Goal: Check status

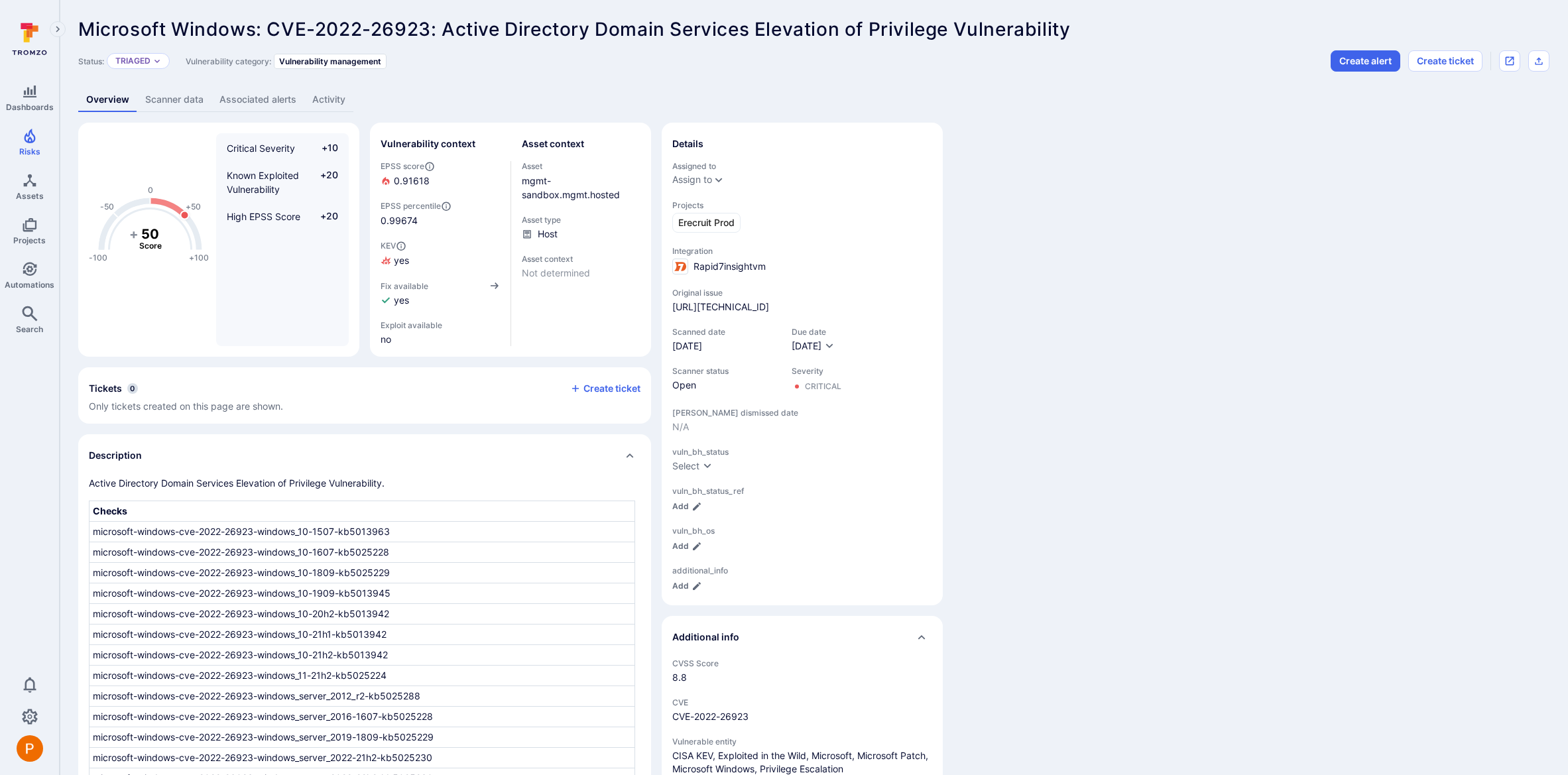
click at [187, 102] on link "Scanner data" at bounding box center [174, 100] width 74 height 24
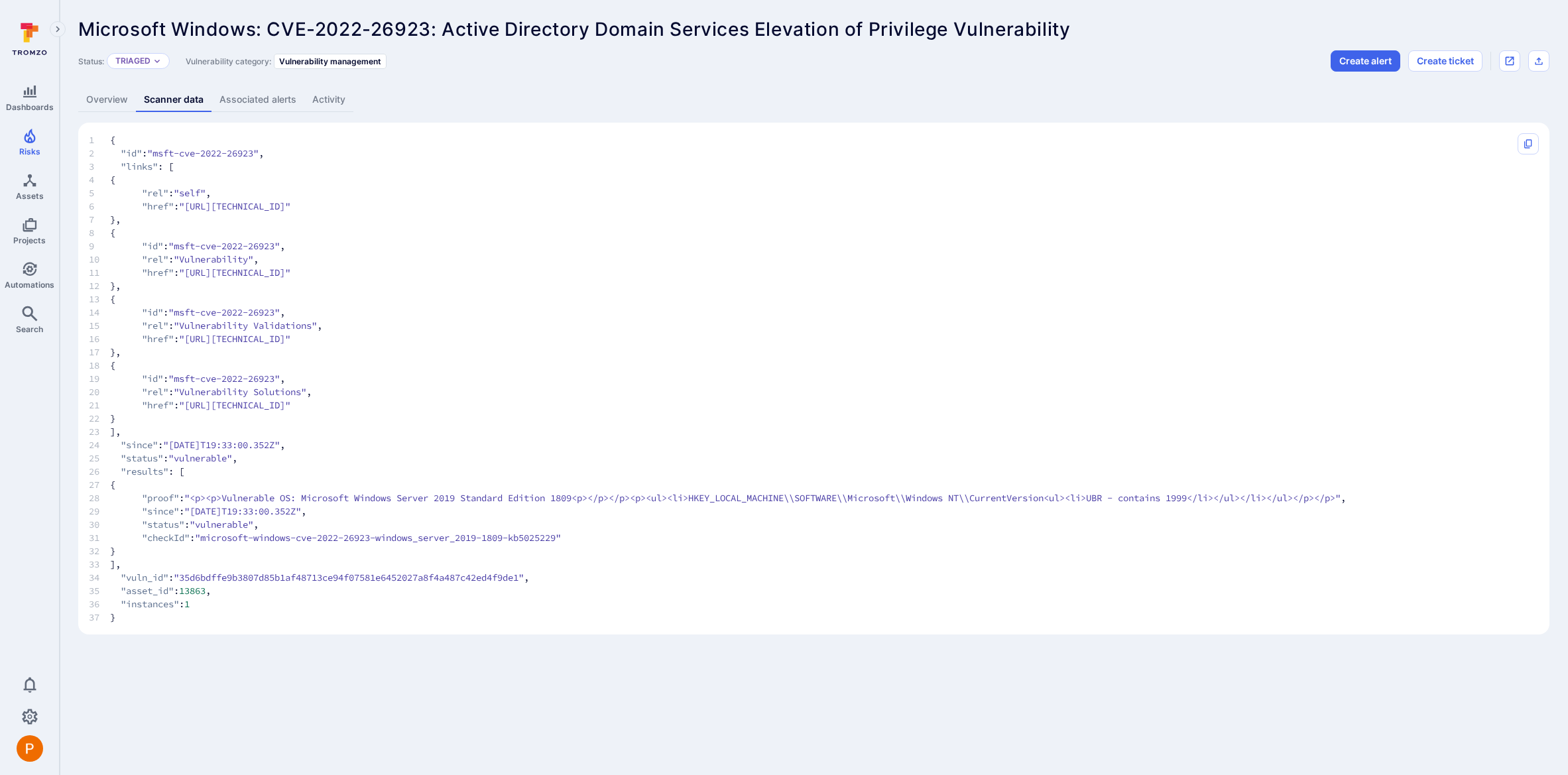
click at [102, 104] on link "Overview" at bounding box center [106, 100] width 57 height 24
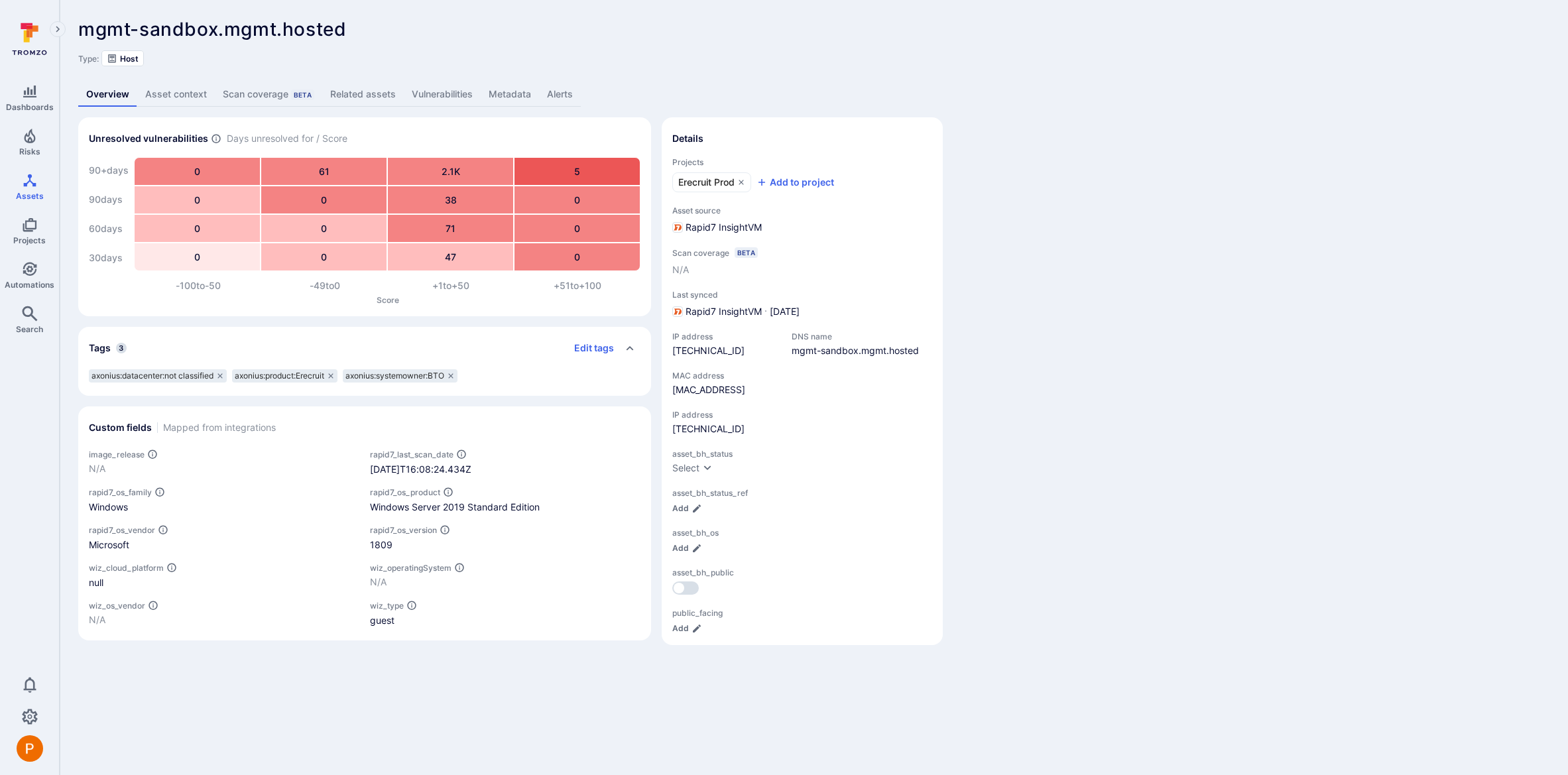
click at [455, 102] on link "Vulnerabilities" at bounding box center [442, 94] width 77 height 24
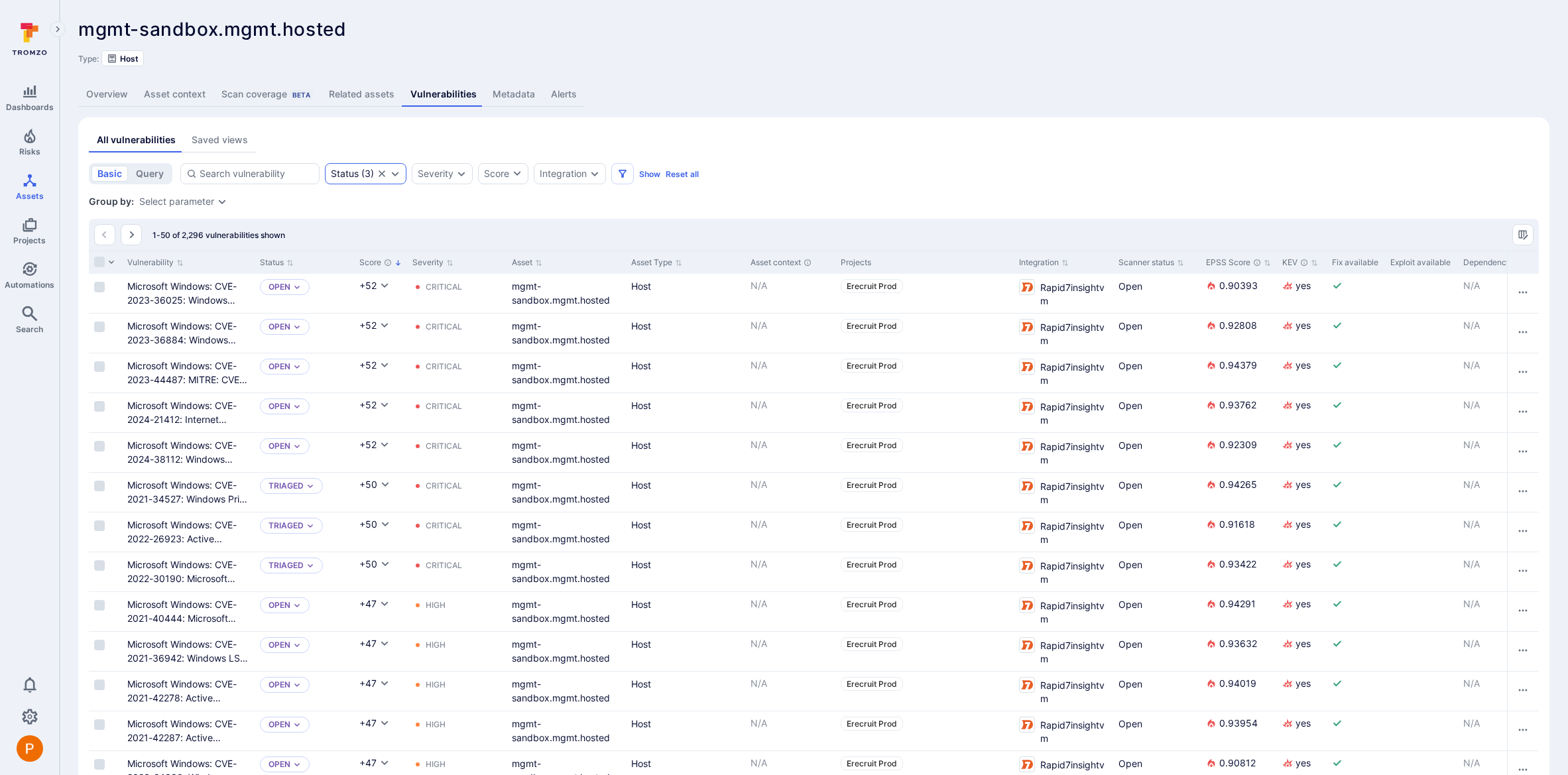
click at [395, 179] on div "Status ( 3 )" at bounding box center [366, 174] width 82 height 21
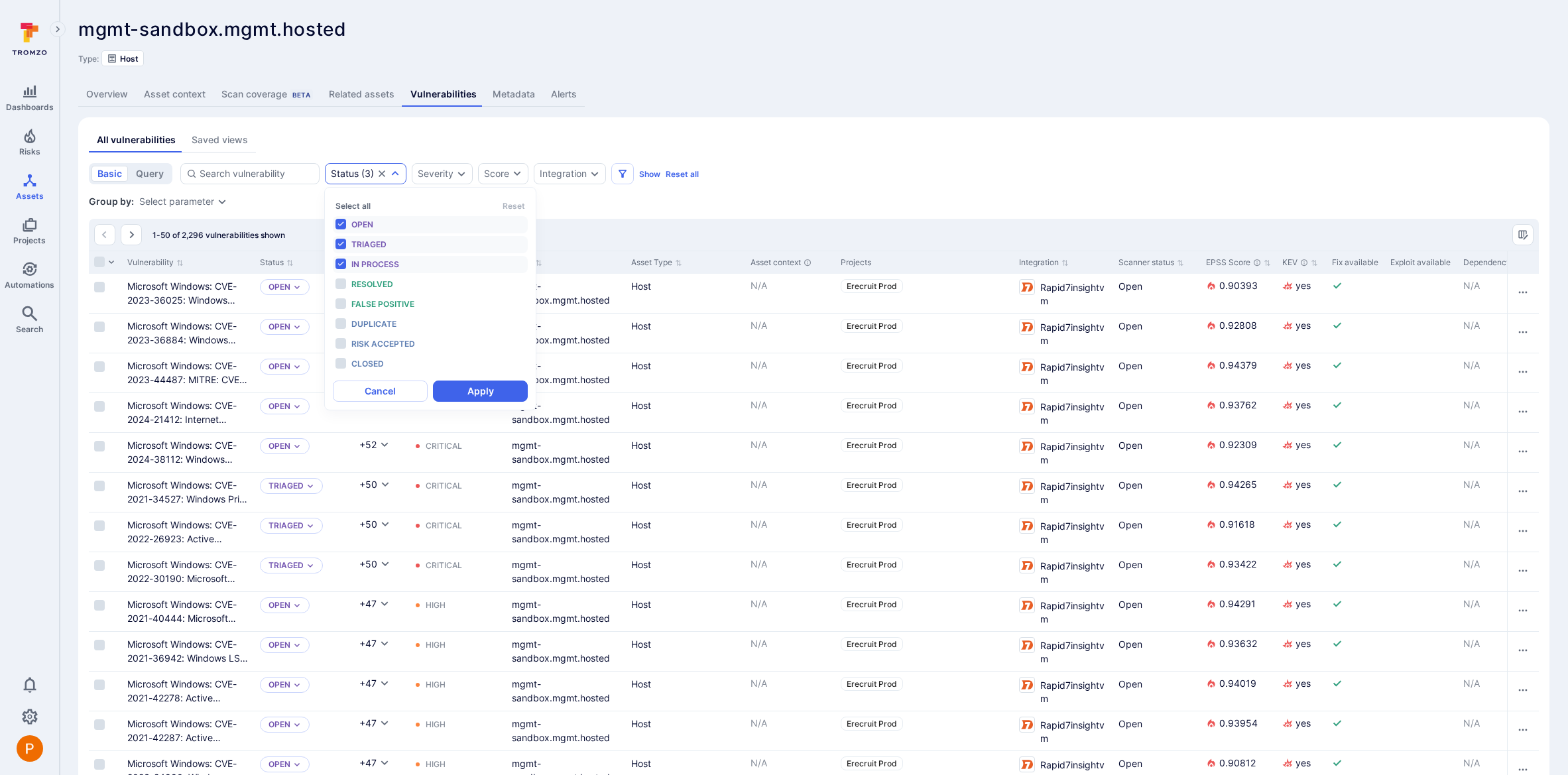
scroll to position [10, 0]
click at [337, 284] on li "Resolved" at bounding box center [431, 284] width 195 height 17
click at [342, 267] on li "In process" at bounding box center [431, 264] width 195 height 17
click at [341, 248] on li "Triaged" at bounding box center [431, 245] width 195 height 17
click at [341, 225] on li "Open" at bounding box center [431, 225] width 195 height 17
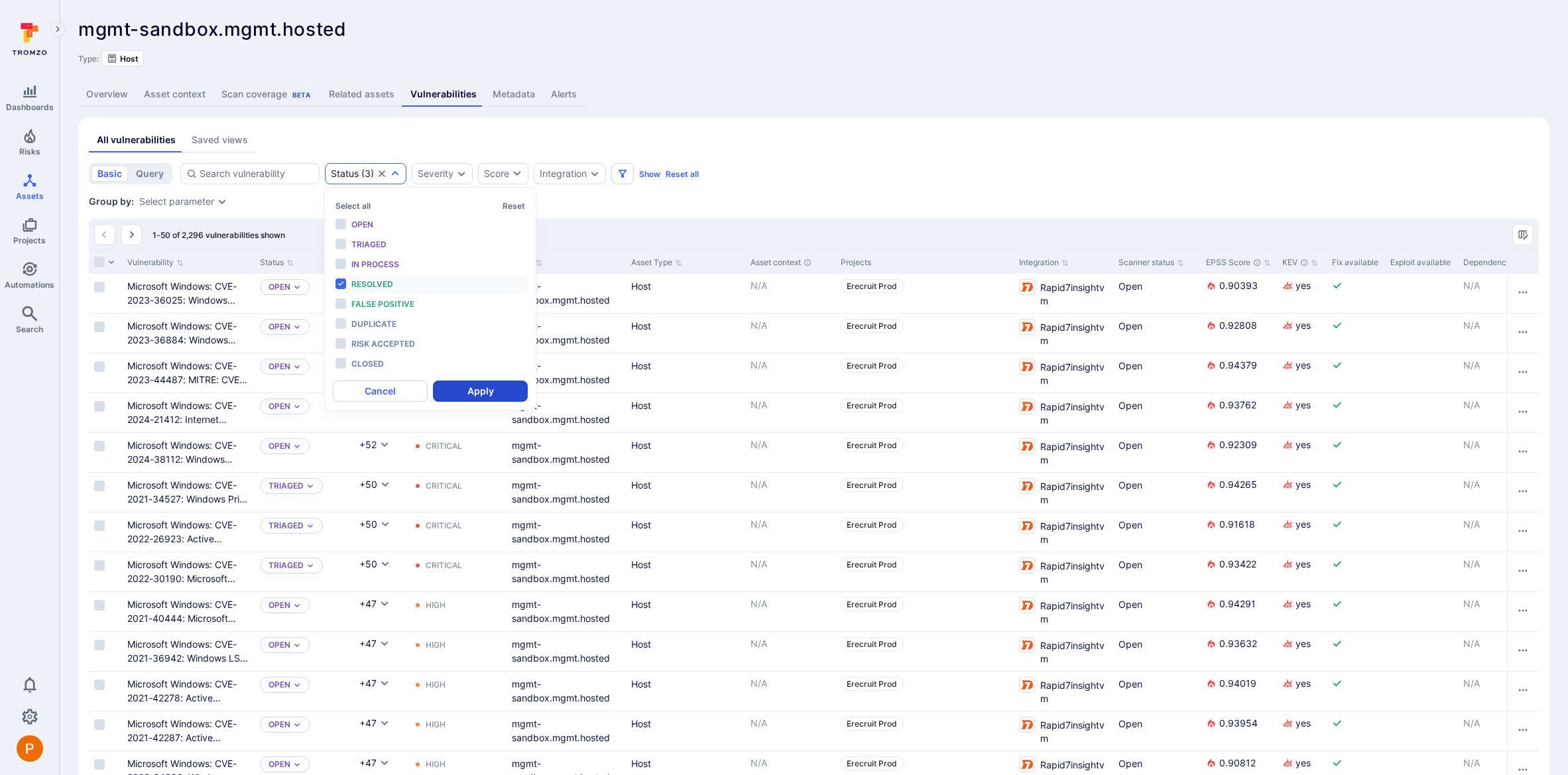
click at [471, 390] on button "Apply" at bounding box center [480, 391] width 95 height 21
